Goal: Check status: Check status

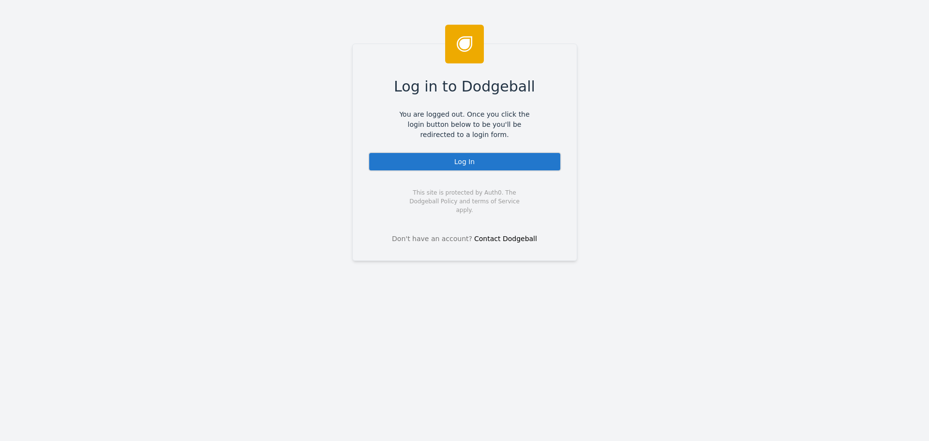
click at [438, 156] on div "Log In" at bounding box center [464, 161] width 193 height 19
click at [488, 166] on div "Log In" at bounding box center [464, 161] width 193 height 19
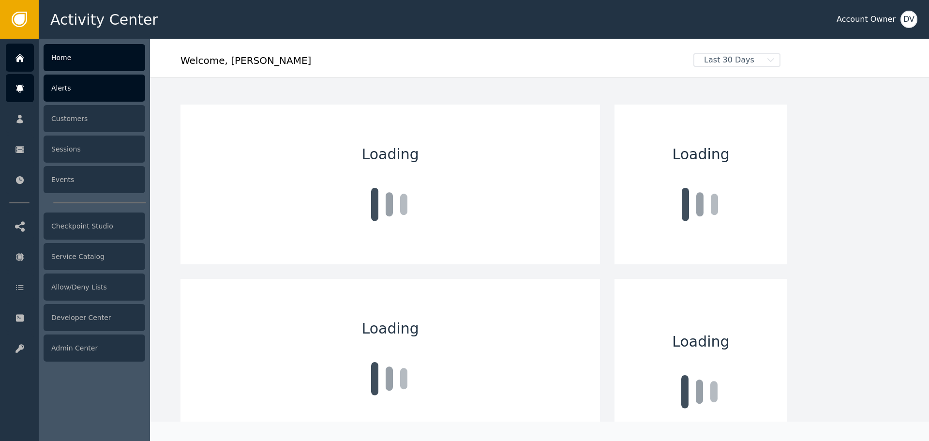
click at [21, 89] on icon at bounding box center [19, 89] width 7 height 8
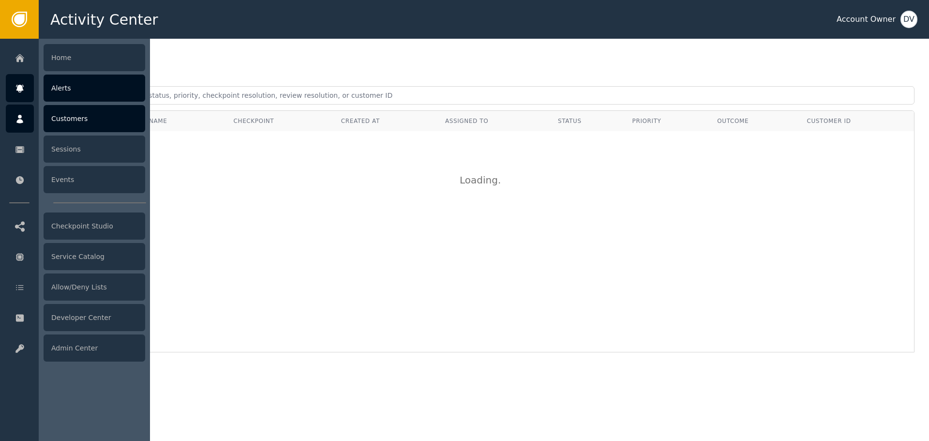
click at [25, 111] on div at bounding box center [20, 118] width 28 height 28
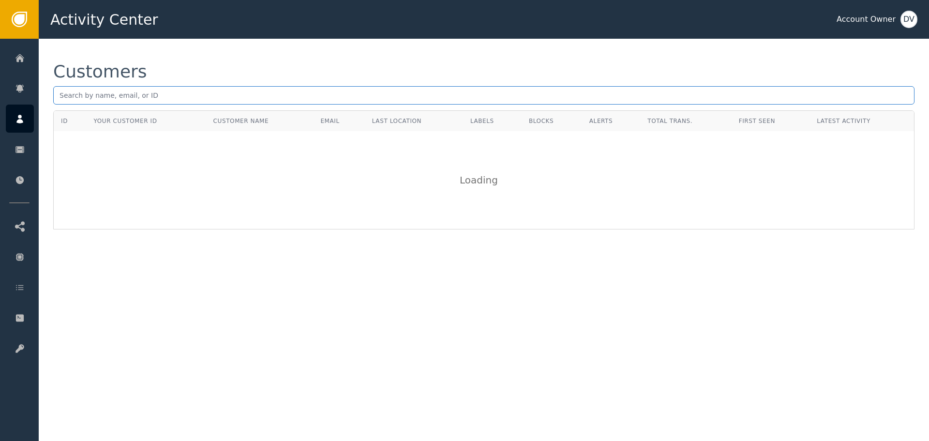
click at [121, 95] on input "text" at bounding box center [483, 95] width 861 height 18
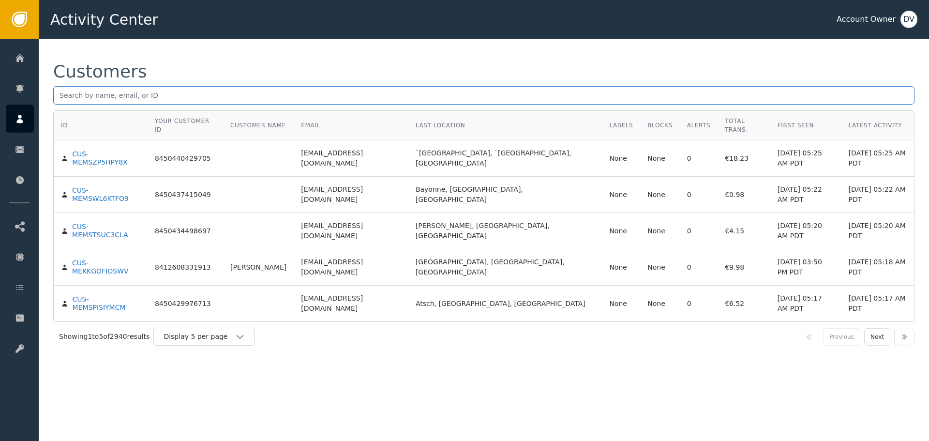
paste input "[EMAIL_ADDRESS][DOMAIN_NAME]"
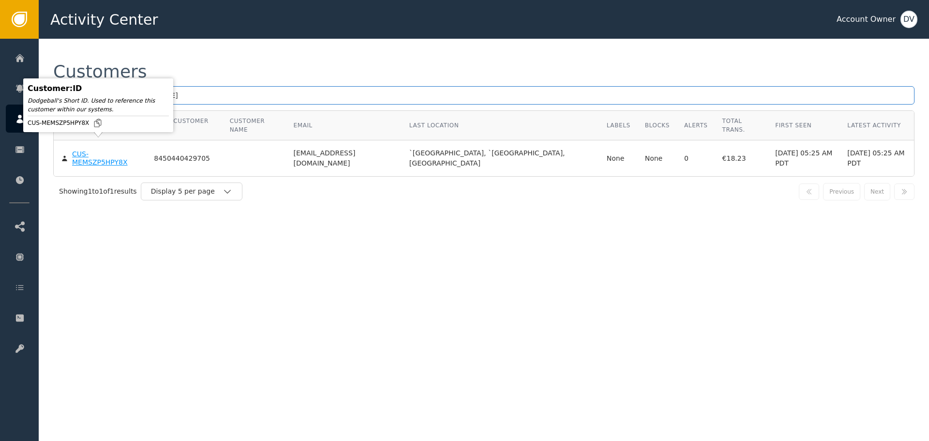
type input "[EMAIL_ADDRESS][DOMAIN_NAME]"
click at [95, 150] on div "CUS-MEMSZP5HPY8X" at bounding box center [105, 158] width 67 height 17
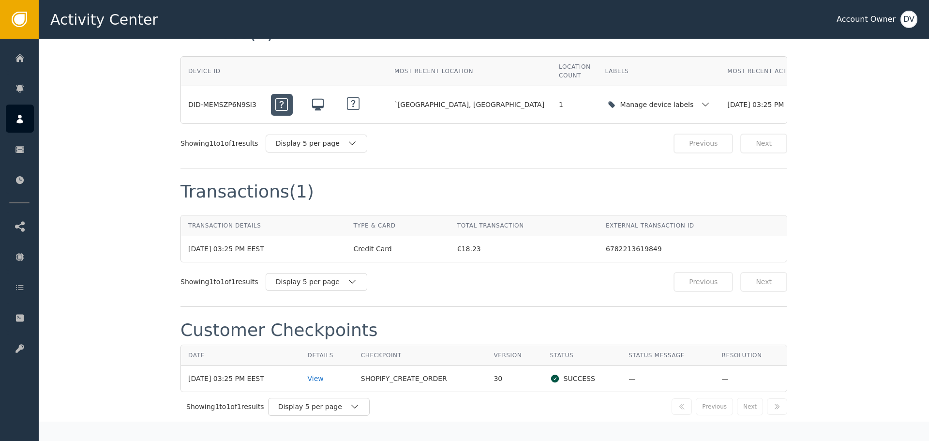
scroll to position [871, 0]
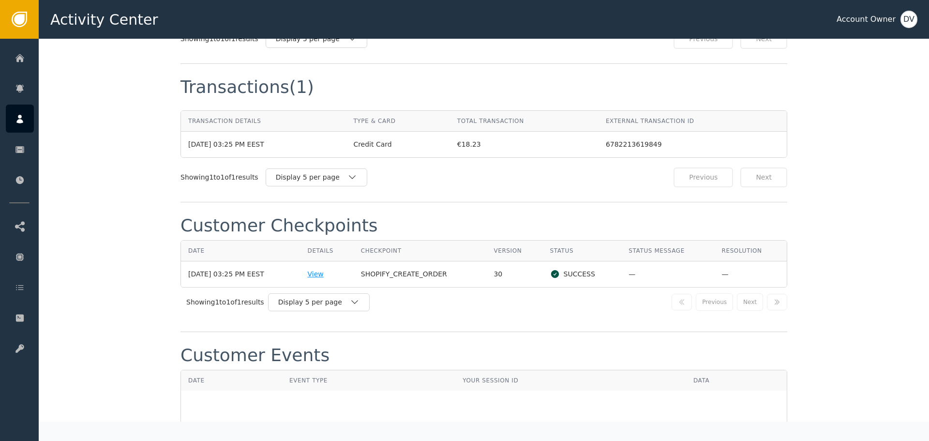
click at [326, 269] on div "View" at bounding box center [327, 274] width 39 height 10
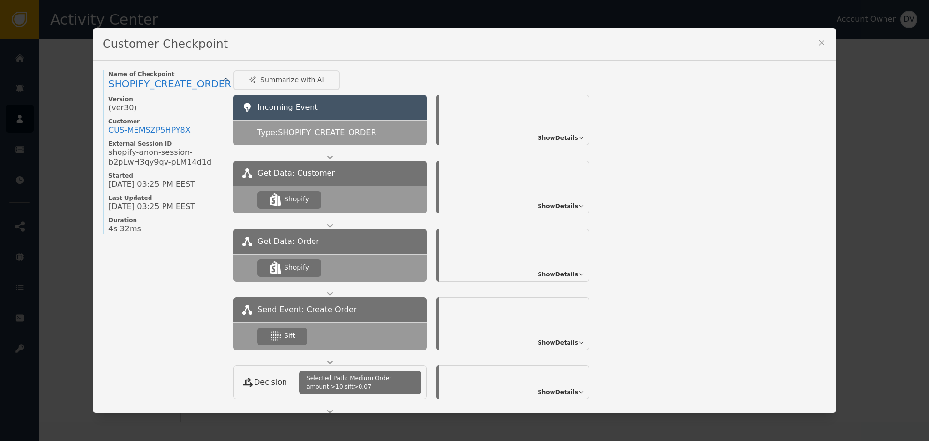
click at [551, 341] on span "Show Details" at bounding box center [557, 342] width 41 height 9
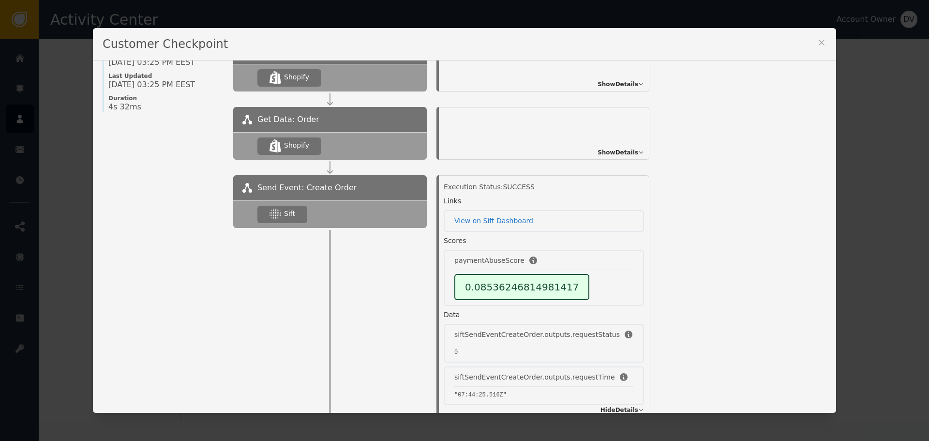
scroll to position [145, 0]
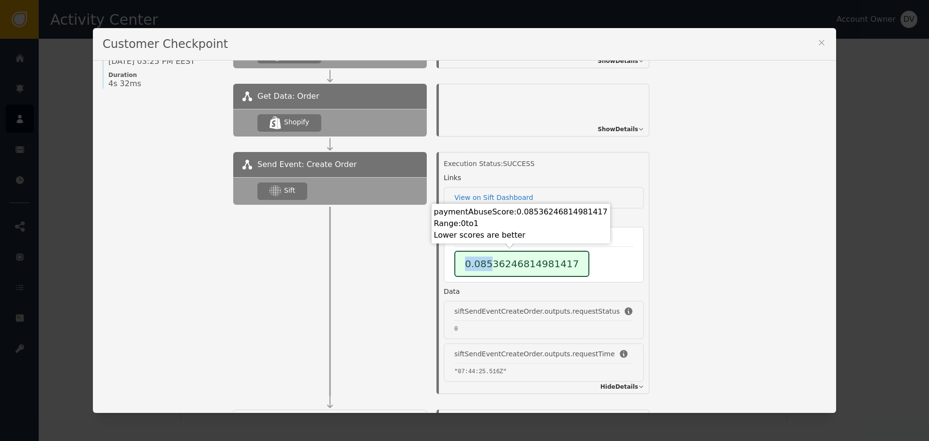
drag, startPoint x: 457, startPoint y: 264, endPoint x: 484, endPoint y: 264, distance: 27.1
click at [484, 264] on div "0.08536246814981417" at bounding box center [521, 264] width 135 height 26
drag, startPoint x: 460, startPoint y: 264, endPoint x: 567, endPoint y: 270, distance: 107.1
click at [567, 270] on div "0.08536246814981417" at bounding box center [521, 264] width 135 height 26
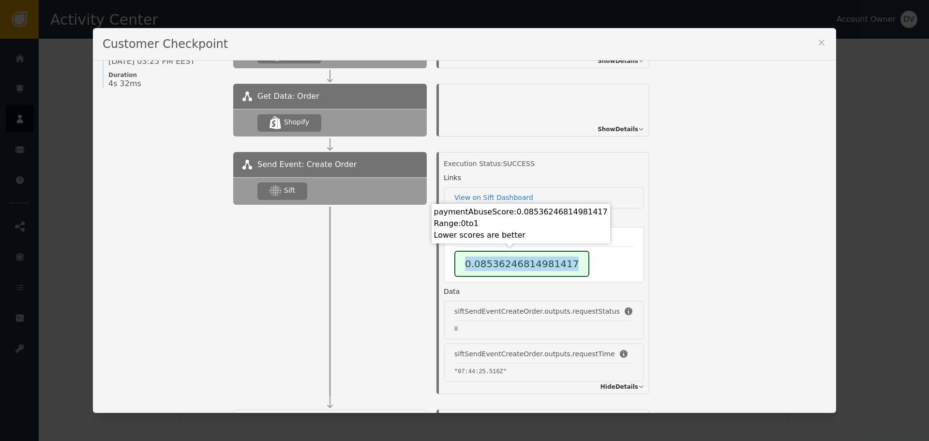
click at [567, 270] on div "0.08536246814981417" at bounding box center [521, 264] width 135 height 26
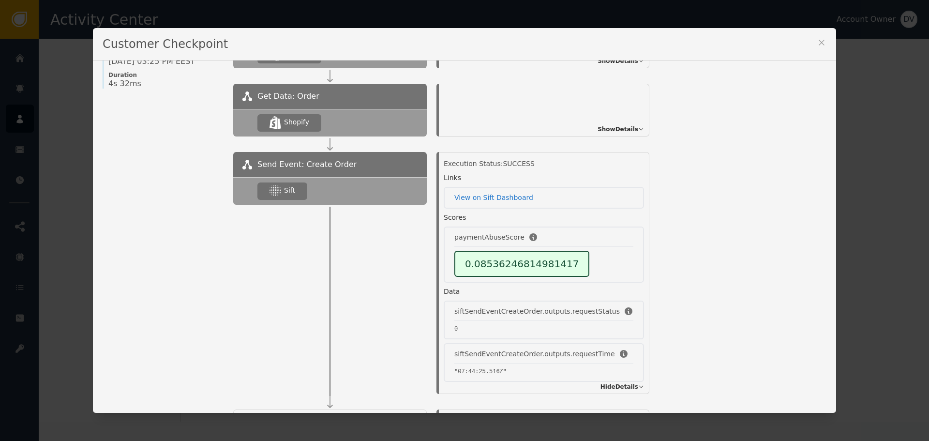
click at [818, 42] on icon at bounding box center [822, 43] width 10 height 10
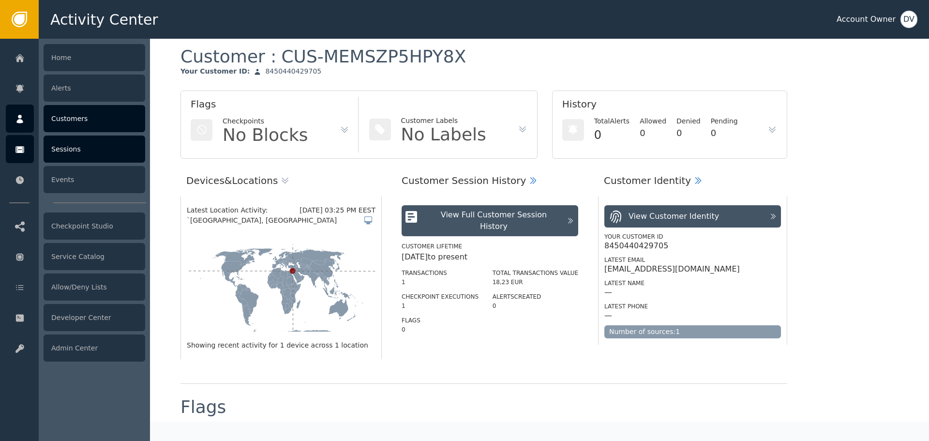
scroll to position [0, 0]
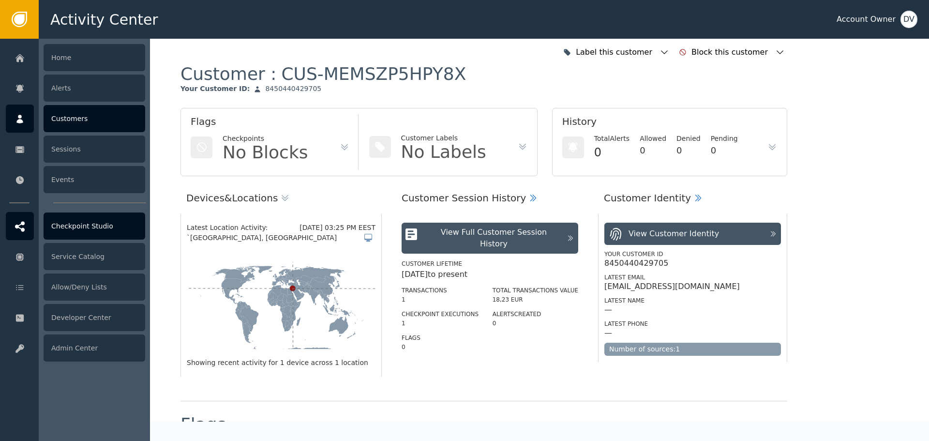
click at [54, 229] on div "Checkpoint Studio" at bounding box center [95, 225] width 102 height 27
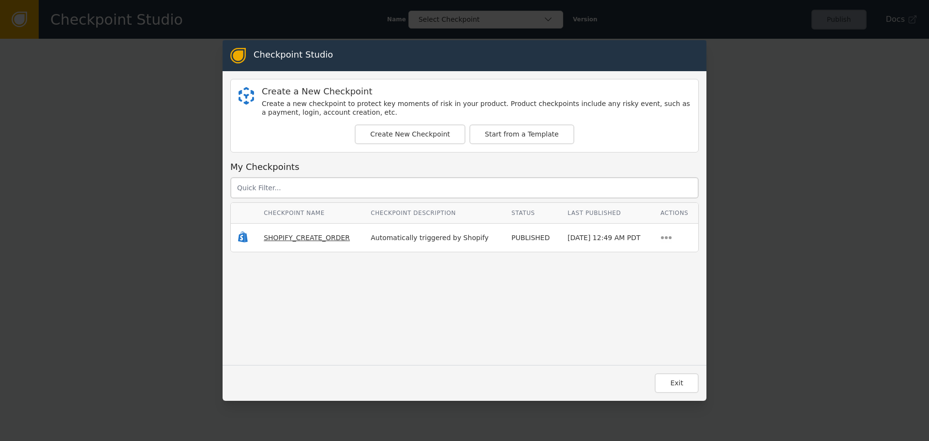
click at [297, 235] on span "SHOPIFY_CREATE_ORDER" at bounding box center [307, 238] width 86 height 8
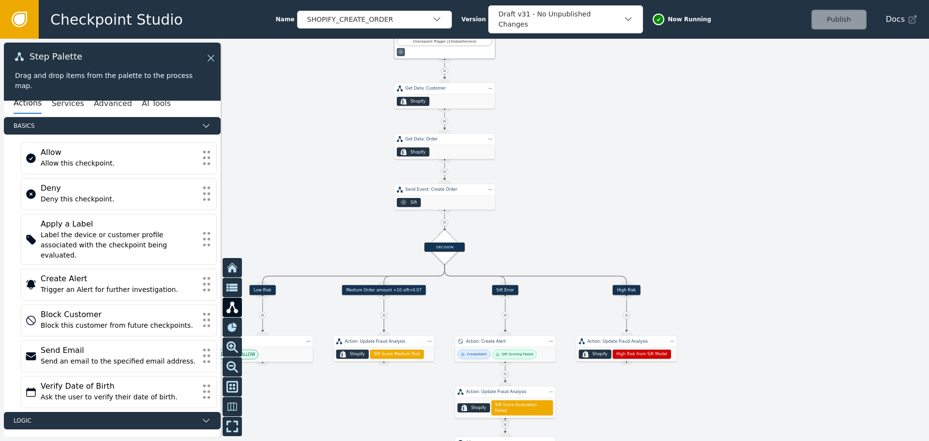
drag, startPoint x: 275, startPoint y: 244, endPoint x: 313, endPoint y: 113, distance: 136.0
click at [313, 113] on div at bounding box center [464, 240] width 929 height 402
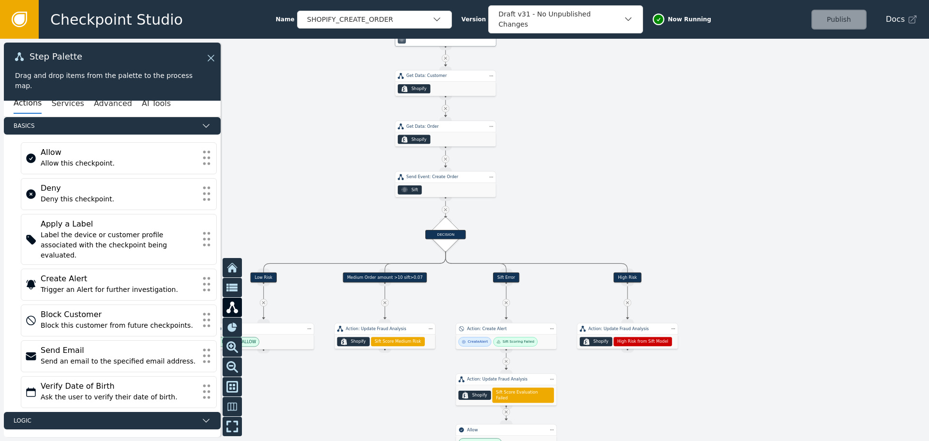
click at [386, 277] on div "Medium Order amount >10 sift>0.07" at bounding box center [385, 277] width 84 height 10
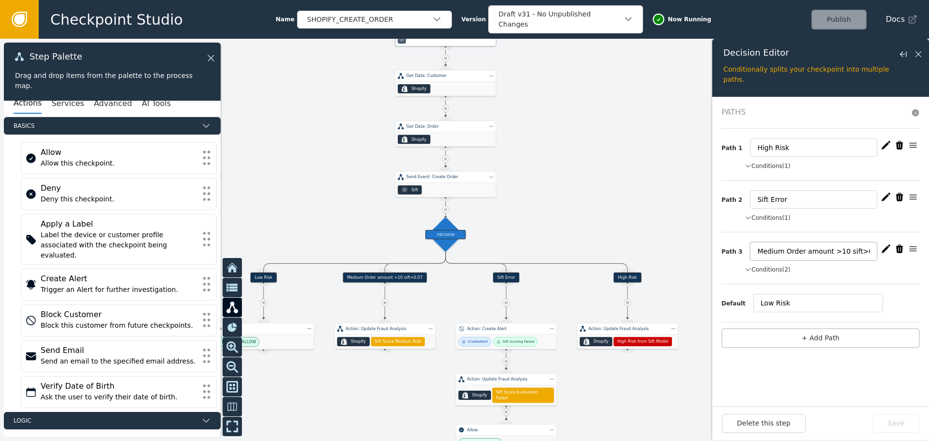
click at [861, 253] on input "Medium Order amount >10 sift>0.07" at bounding box center [813, 251] width 127 height 18
